Goal: Information Seeking & Learning: Find specific fact

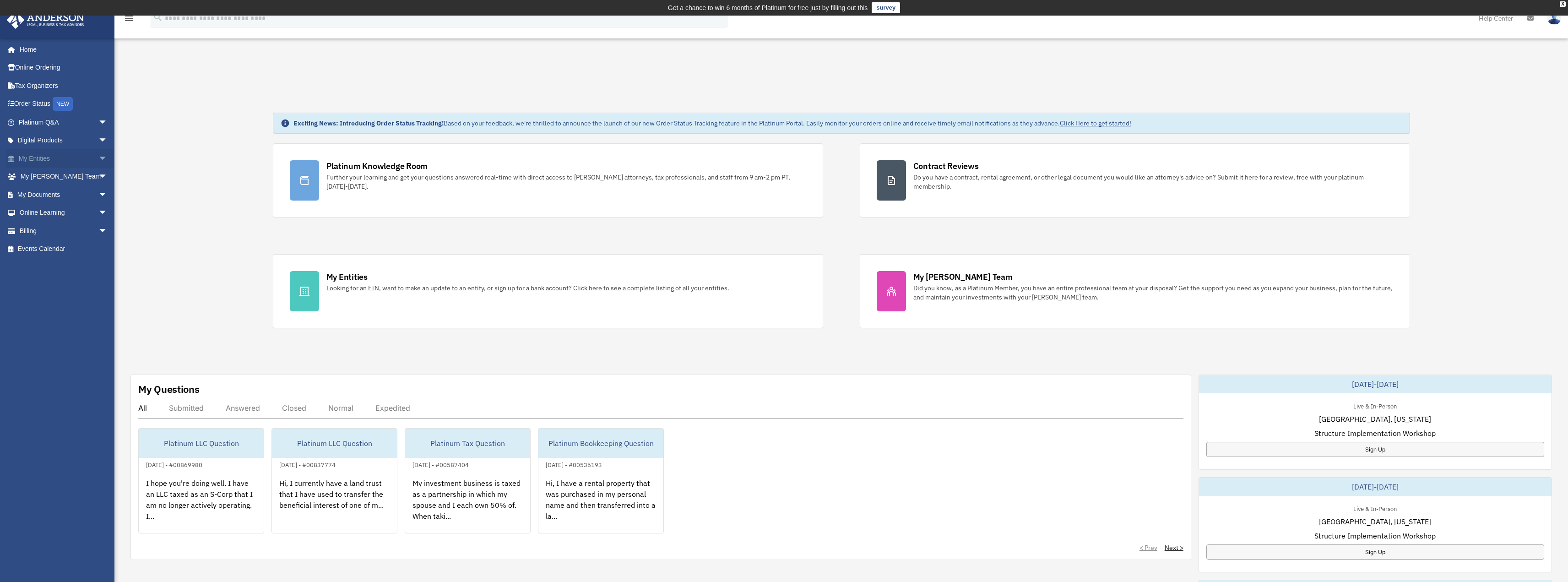
click at [52, 156] on link "My Entities arrow_drop_down" at bounding box center [64, 158] width 115 height 18
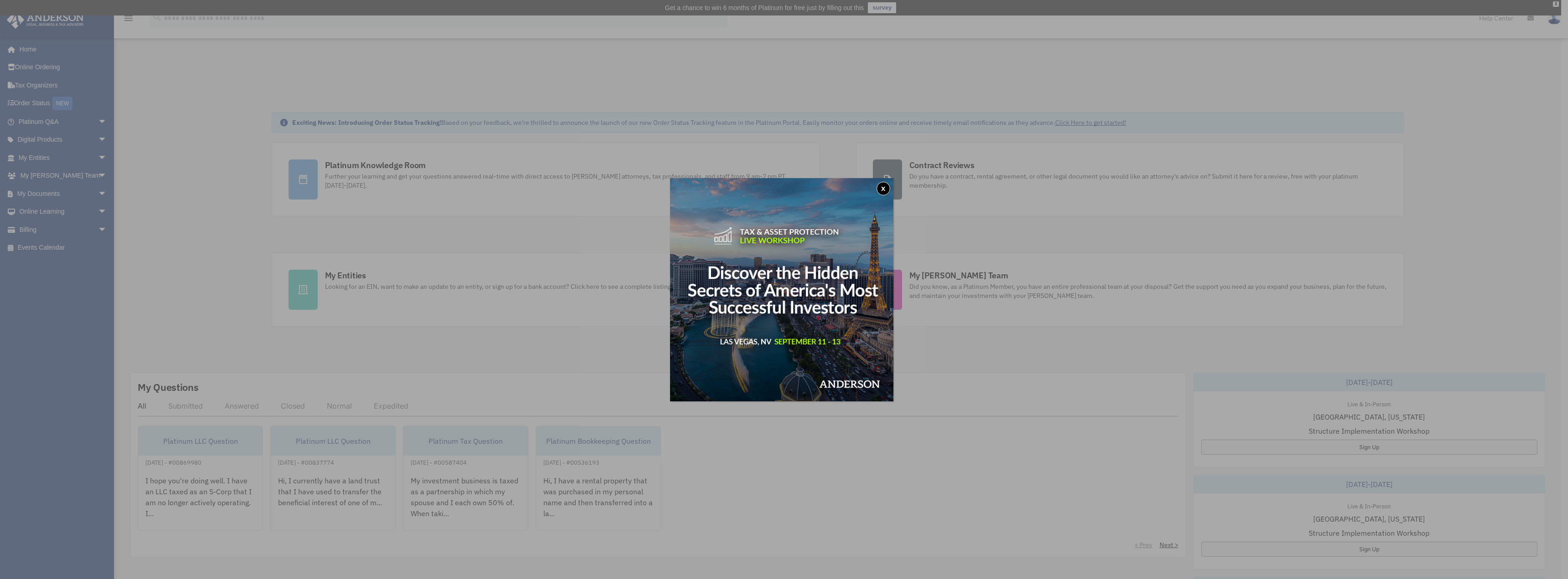
click at [883, 190] on button "x" at bounding box center [883, 189] width 13 height 13
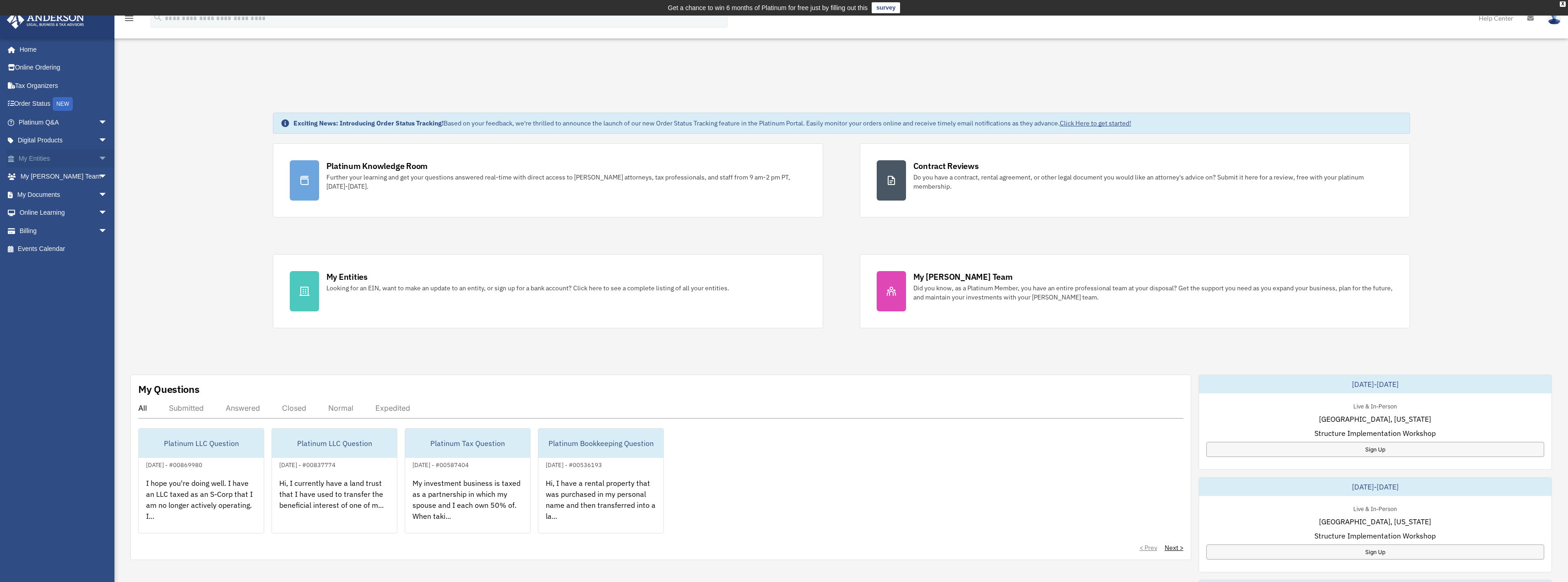
click at [70, 157] on link "My Entities arrow_drop_down" at bounding box center [64, 158] width 115 height 18
click at [98, 155] on span "arrow_drop_down" at bounding box center [108, 158] width 18 height 19
click at [56, 175] on link "Overview" at bounding box center [67, 177] width 108 height 18
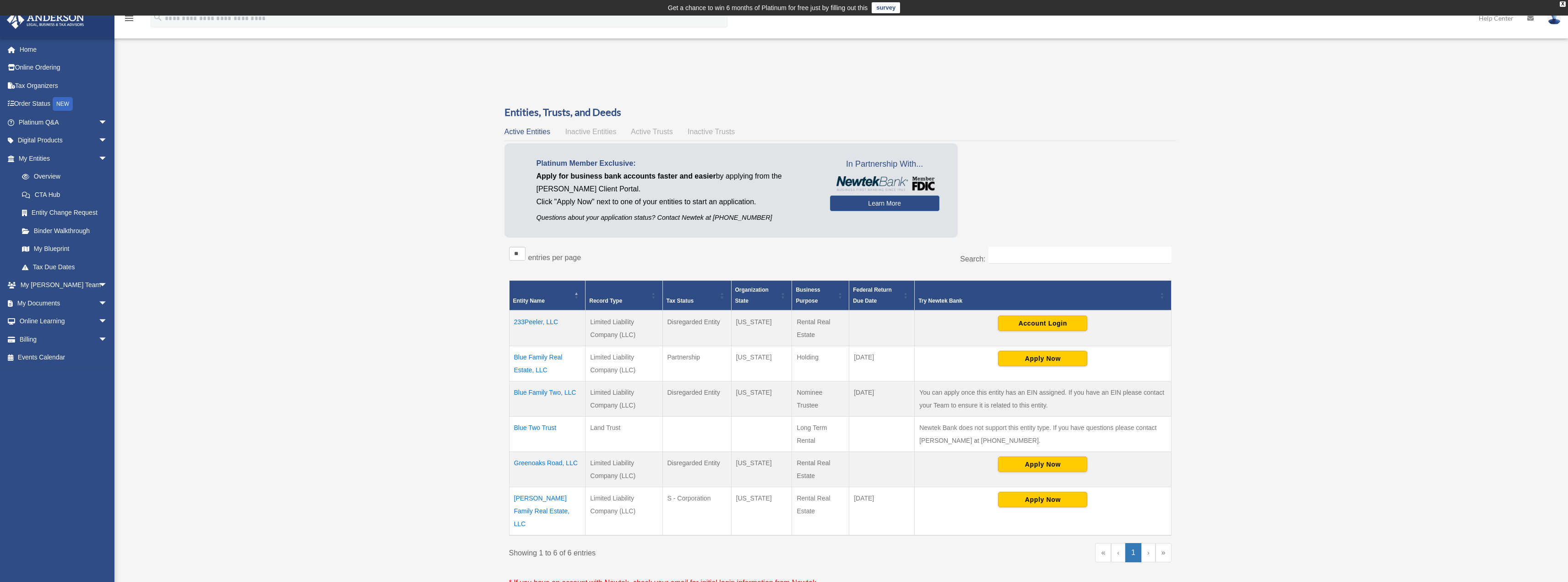
click at [567, 466] on td "Greenoaks Road, LLC" at bounding box center [547, 470] width 76 height 35
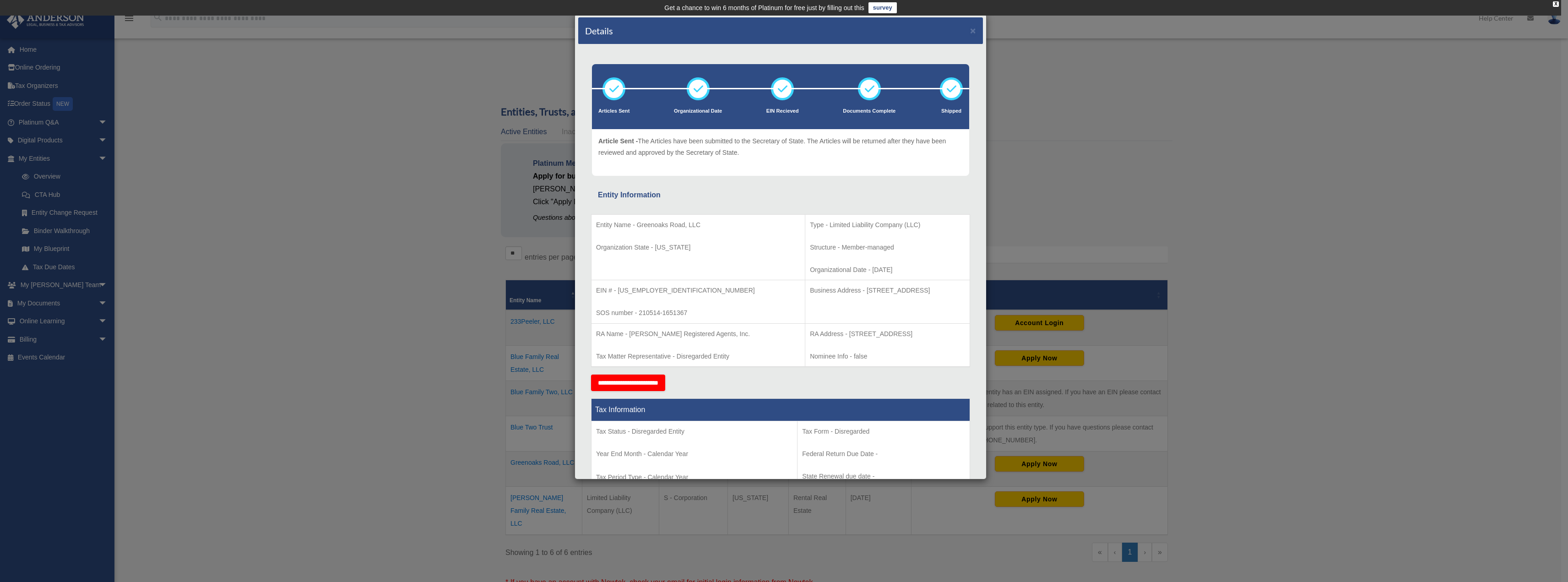
click at [638, 289] on p "EIN # - [US_EMPLOYER_IDENTIFICATION_NUMBER]" at bounding box center [698, 290] width 204 height 12
drag, startPoint x: 638, startPoint y: 289, endPoint x: 647, endPoint y: 289, distance: 9.0
click at [647, 289] on p "EIN # - [US_EMPLOYER_IDENTIFICATION_NUMBER]" at bounding box center [698, 290] width 204 height 12
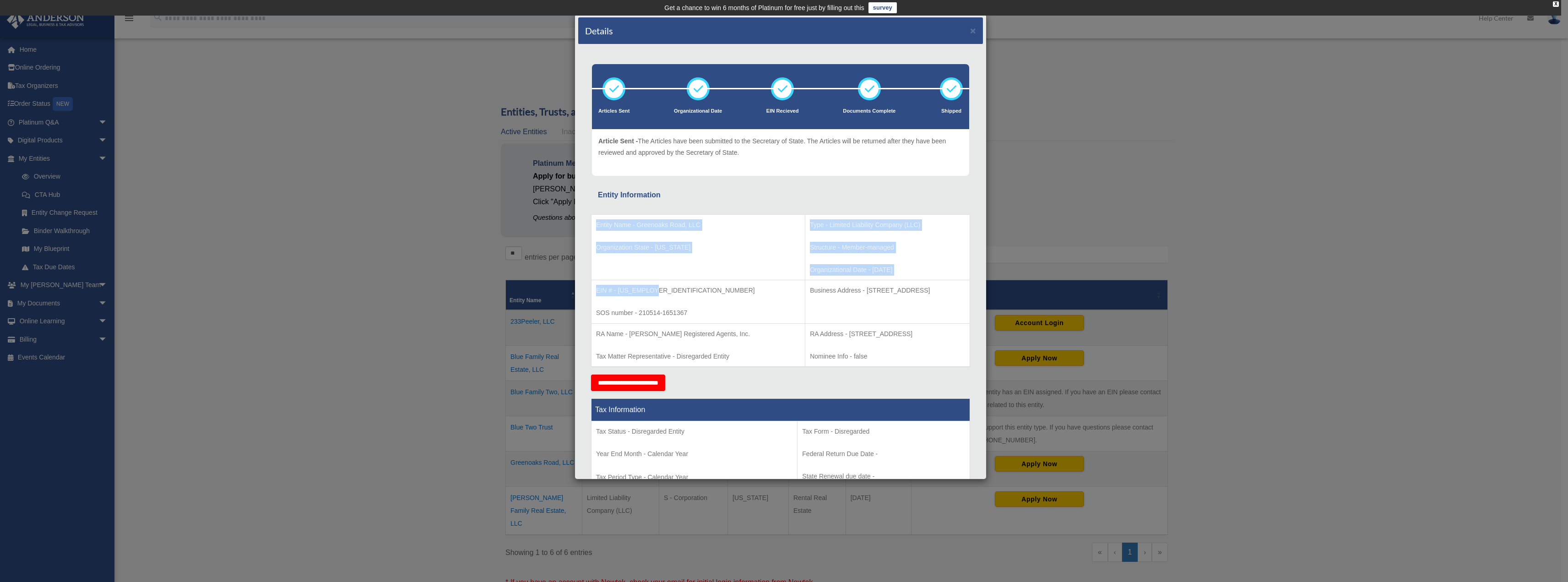
drag, startPoint x: 652, startPoint y: 290, endPoint x: 726, endPoint y: 203, distance: 114.2
click at [726, 203] on div "Entity Name - Greenoaks Road, LLC Organization State - [US_STATE] Type - Limite…" at bounding box center [781, 288] width 379 height 174
click at [726, 202] on div "Entity Name - Greenoaks Road, LLC Organization State - [US_STATE] Type - Limite…" at bounding box center [781, 288] width 379 height 174
